Goal: Browse casually: Explore the website without a specific task or goal

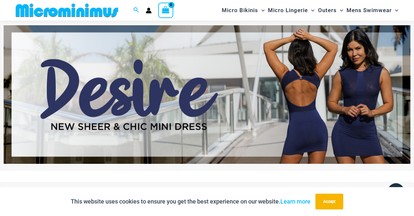
scroll to position [31, 0]
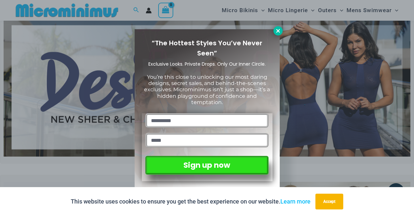
click at [276, 30] on icon at bounding box center [278, 31] width 6 height 6
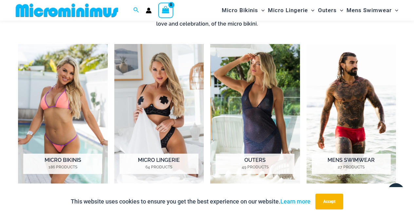
scroll to position [435, 0]
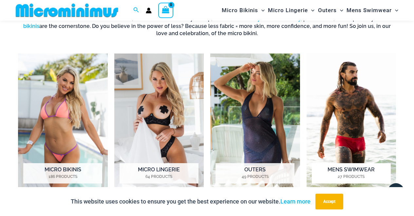
click at [345, 114] on img "Visit product category Mens Swimwear" at bounding box center [352, 122] width 90 height 139
click at [255, 115] on img "Visit product category Outers" at bounding box center [255, 122] width 90 height 139
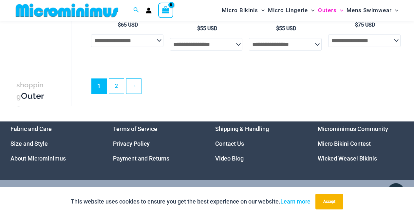
scroll to position [1367, 0]
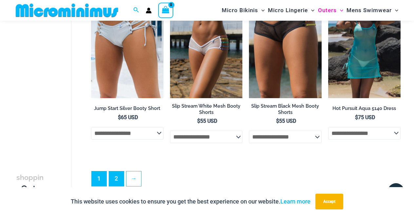
click at [118, 174] on link "2" at bounding box center [116, 178] width 15 height 15
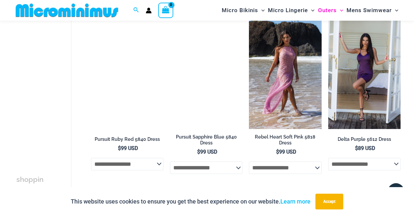
scroll to position [556, 0]
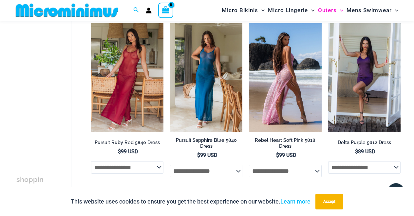
click at [290, 90] on img at bounding box center [285, 77] width 72 height 109
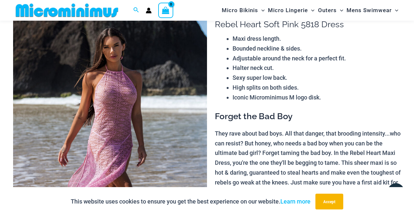
scroll to position [77, 0]
